Goal: Information Seeking & Learning: Learn about a topic

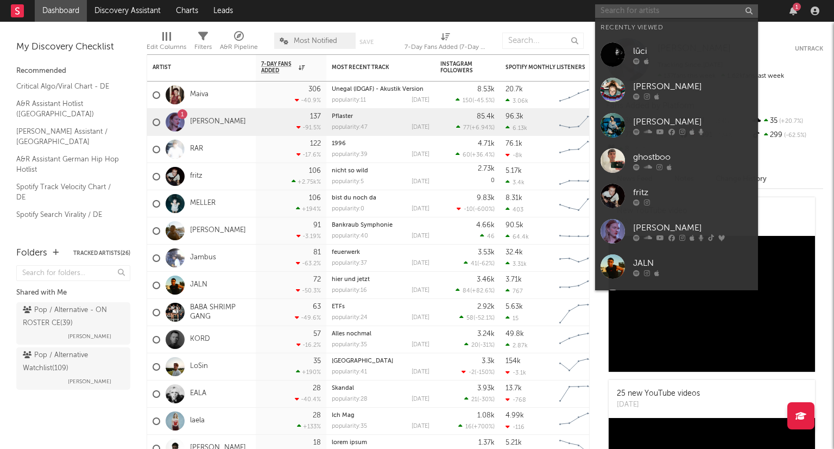
click at [670, 9] on input "text" at bounding box center [676, 11] width 163 height 14
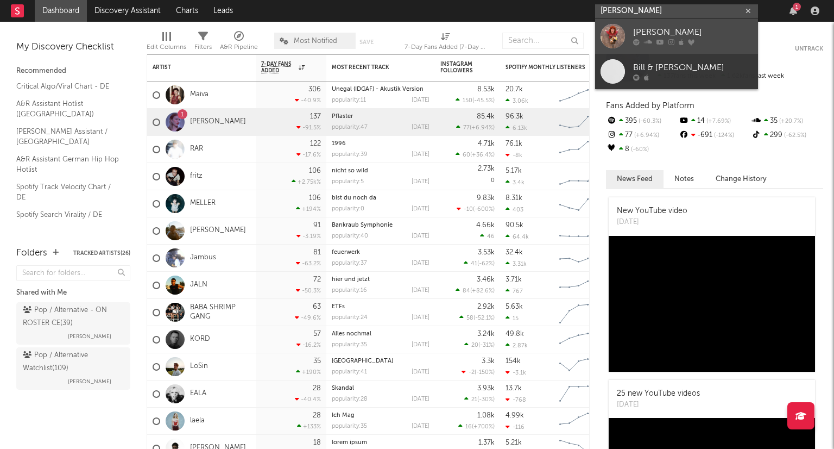
type input "[PERSON_NAME]"
click at [670, 22] on link "[PERSON_NAME]" at bounding box center [676, 35] width 163 height 35
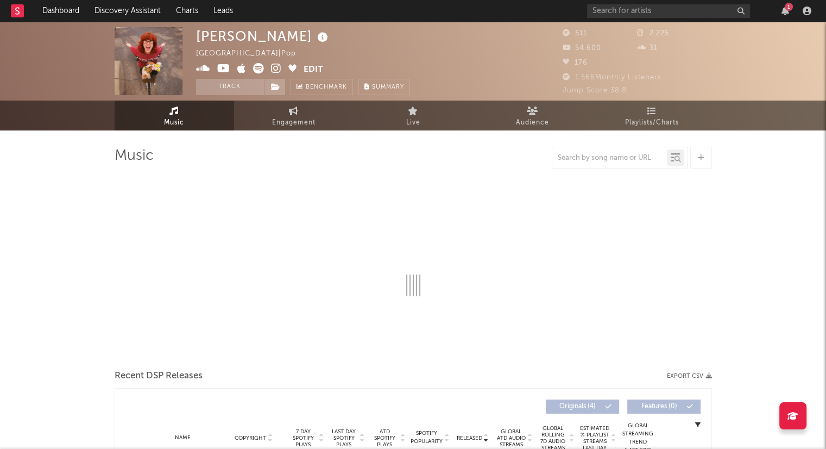
select select "1w"
